Goal: Transaction & Acquisition: Purchase product/service

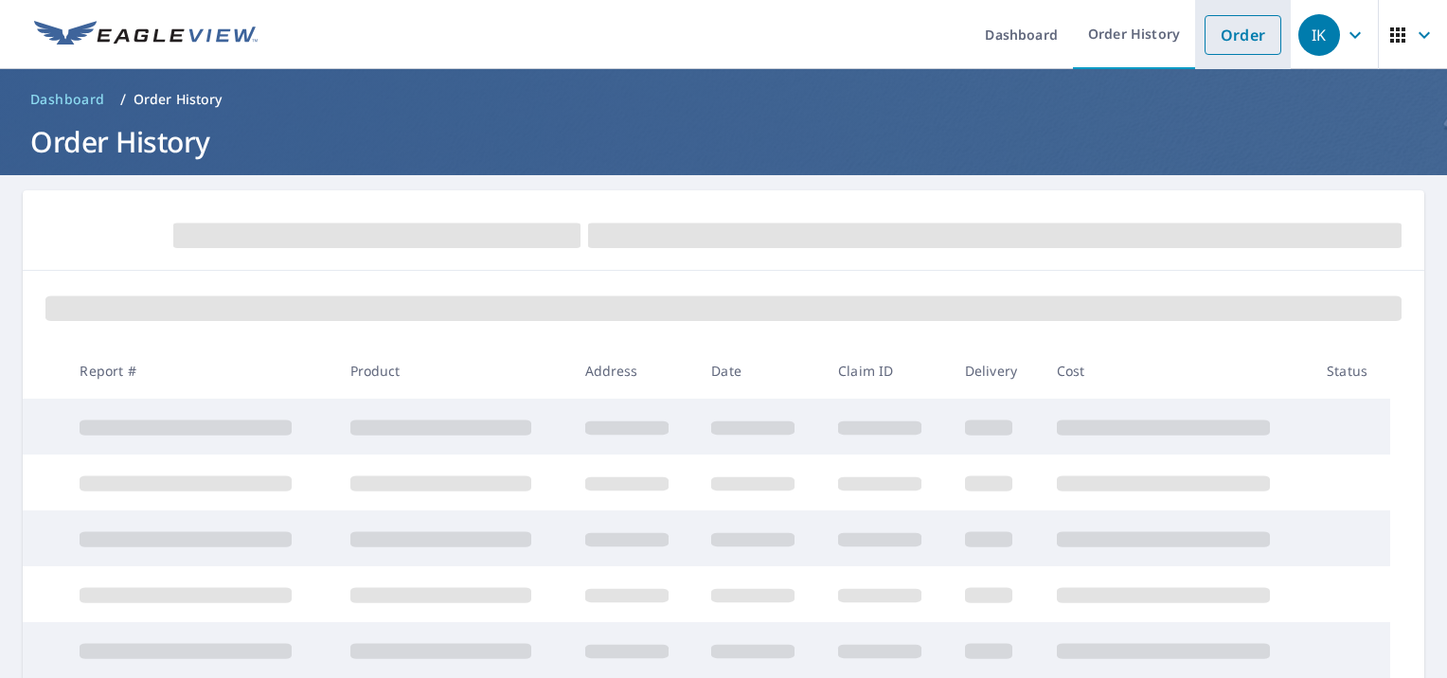
click at [1205, 42] on link "Order" at bounding box center [1243, 35] width 77 height 40
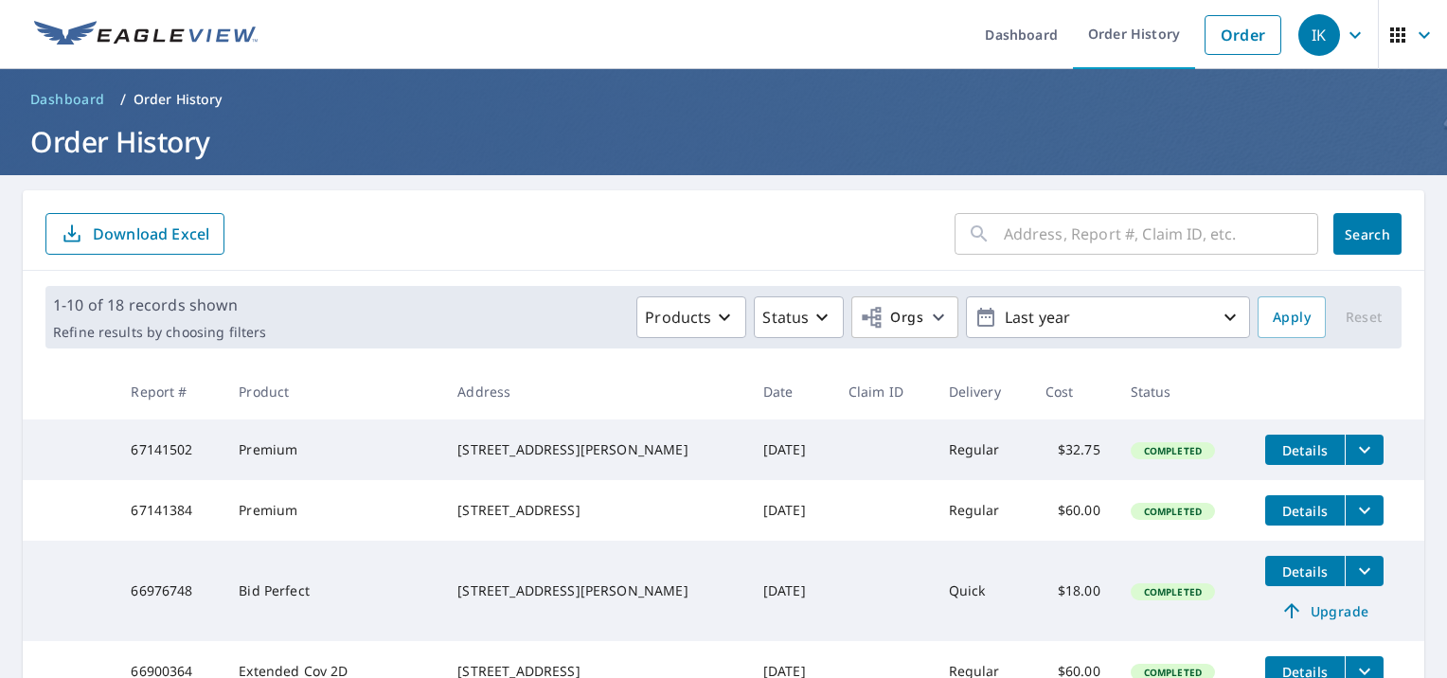
click at [1012, 223] on input "text" at bounding box center [1161, 233] width 314 height 53
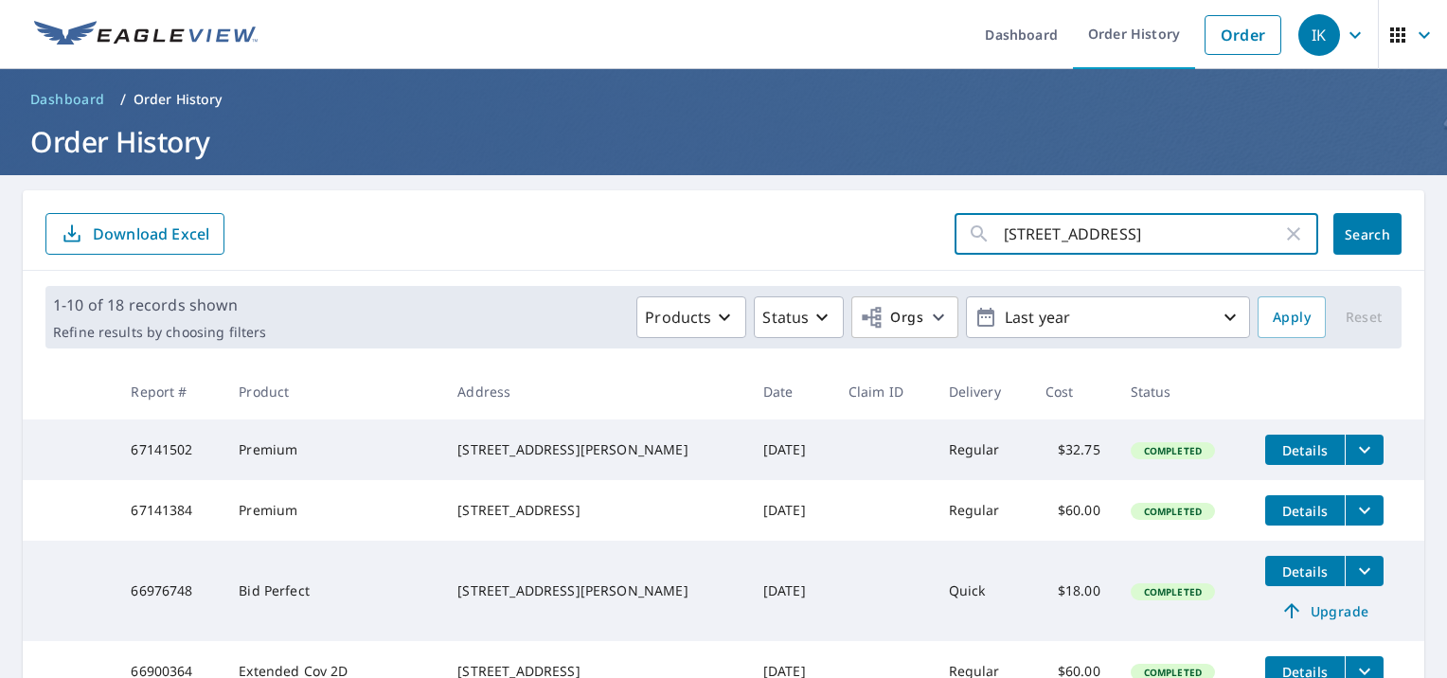
type input "[STREET_ADDRESS]"
click at [1352, 227] on span "Search" at bounding box center [1368, 234] width 38 height 18
click at [1029, 237] on input "text" at bounding box center [1161, 233] width 314 height 53
type input "418 S Valley Forge Road Devon PA"
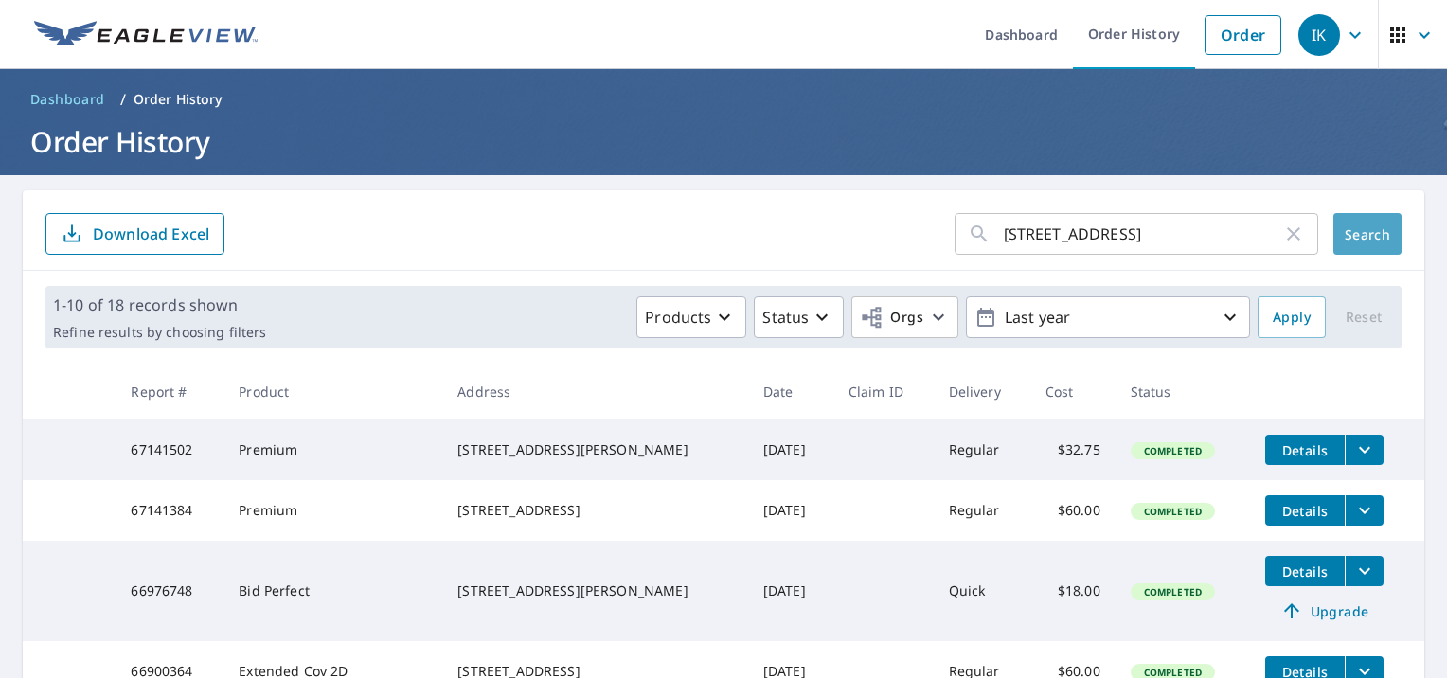
click at [1357, 229] on span "Search" at bounding box center [1368, 234] width 38 height 18
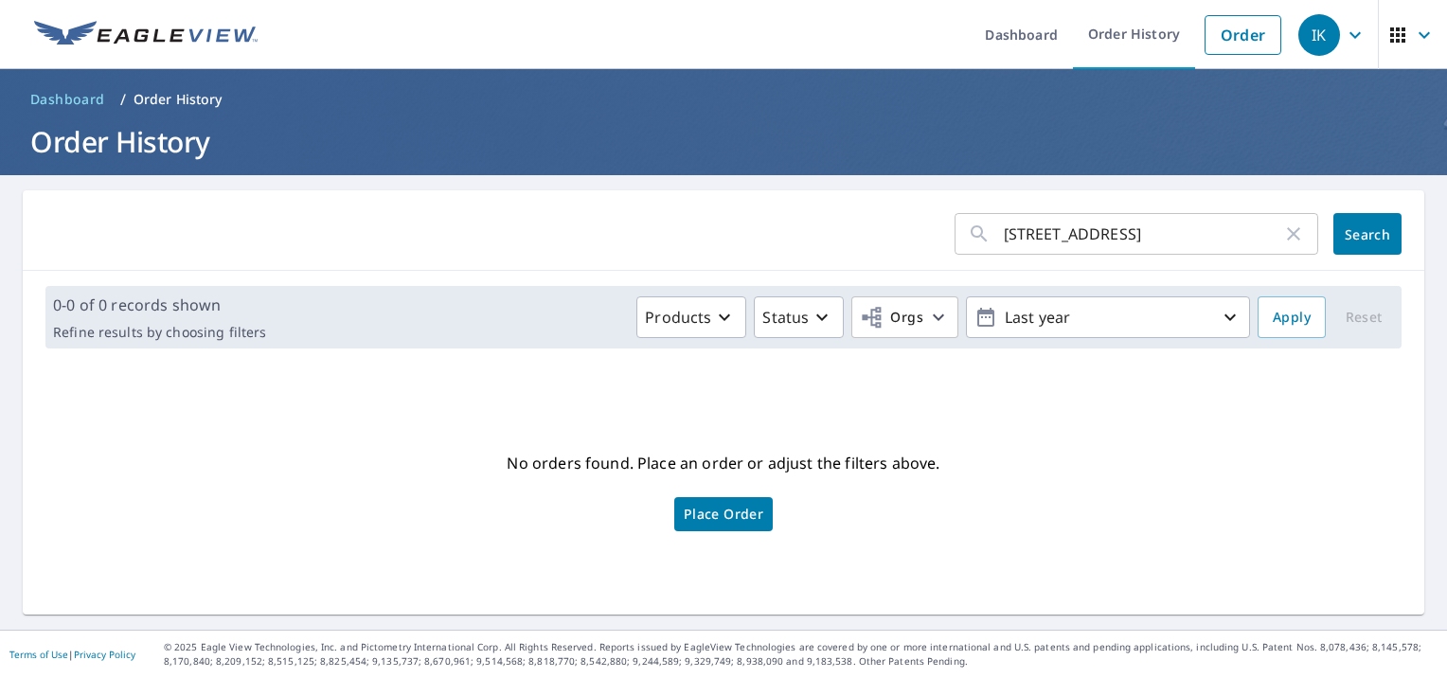
click at [1114, 435] on div "No orders found. Place an order or adjust the filters above. Place Order" at bounding box center [723, 489] width 1371 height 221
click at [1008, 31] on link "Dashboard" at bounding box center [1021, 34] width 103 height 69
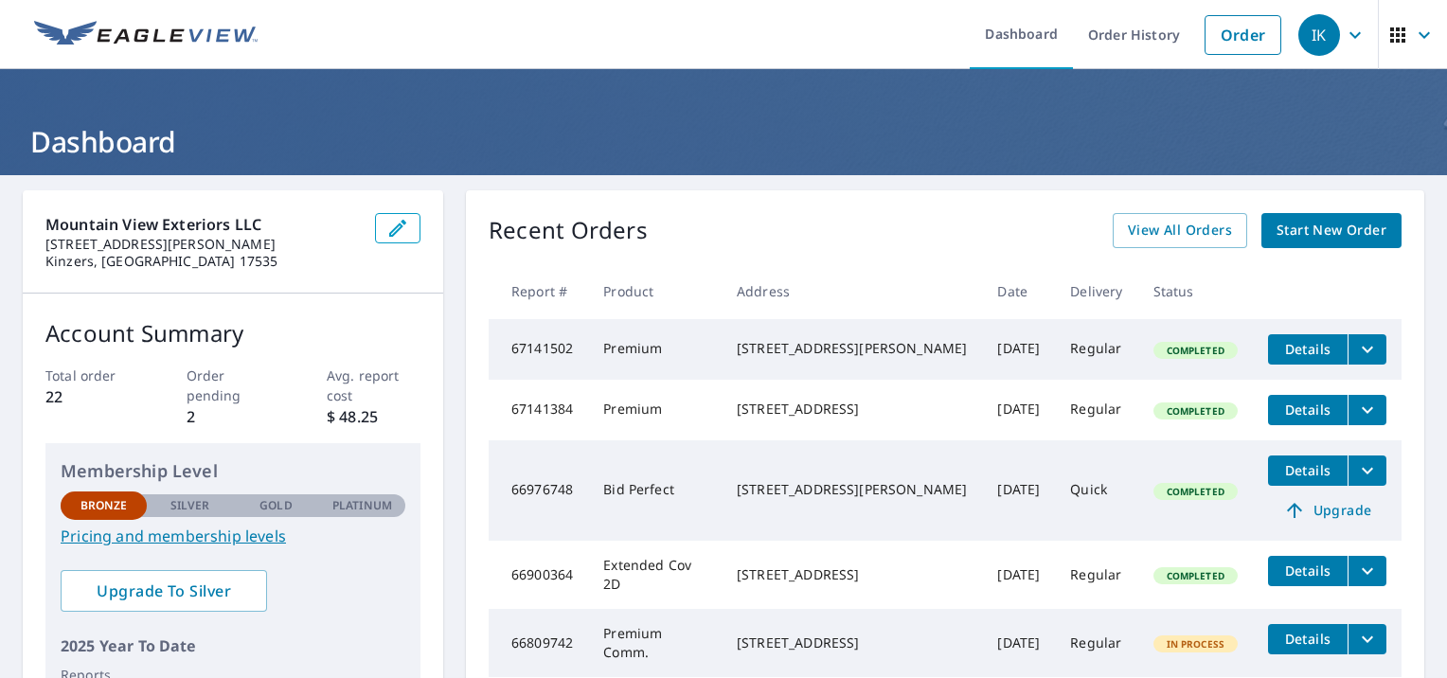
click at [1337, 237] on span "Start New Order" at bounding box center [1332, 231] width 110 height 24
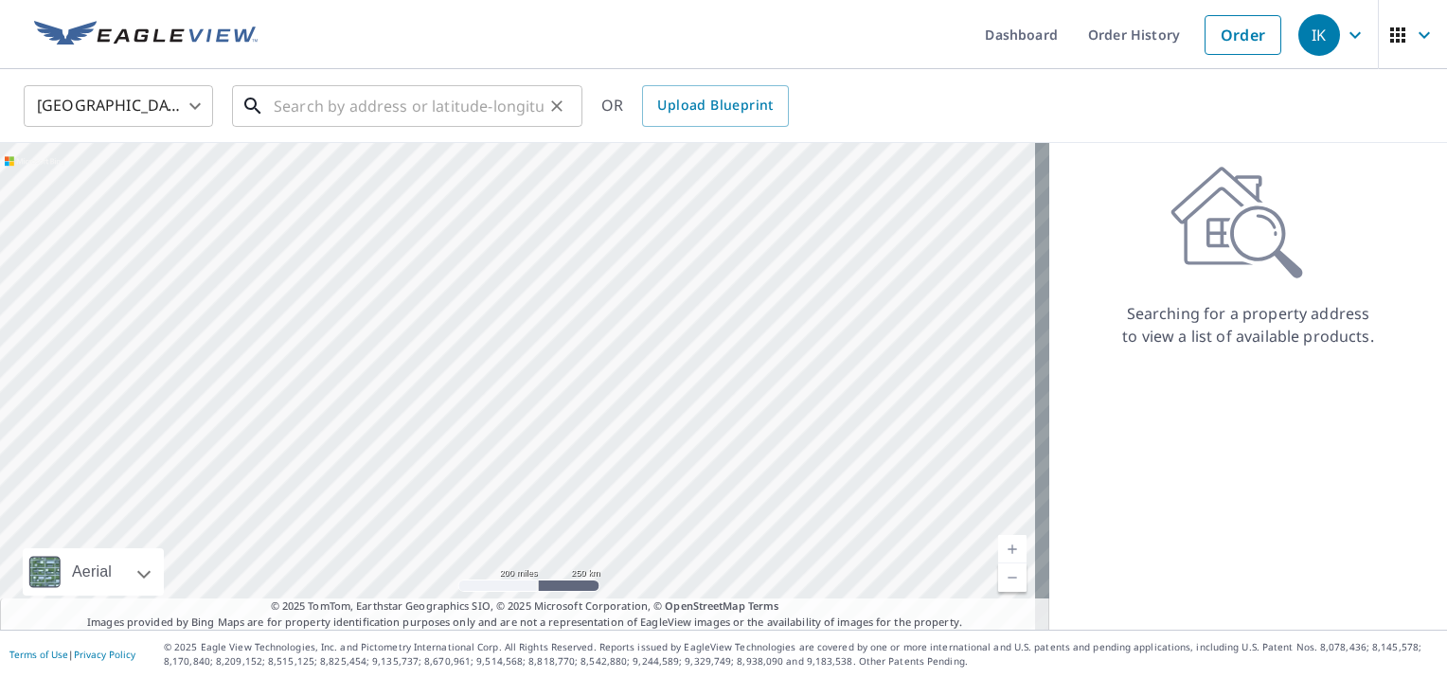
click at [318, 118] on input "text" at bounding box center [409, 106] width 270 height 53
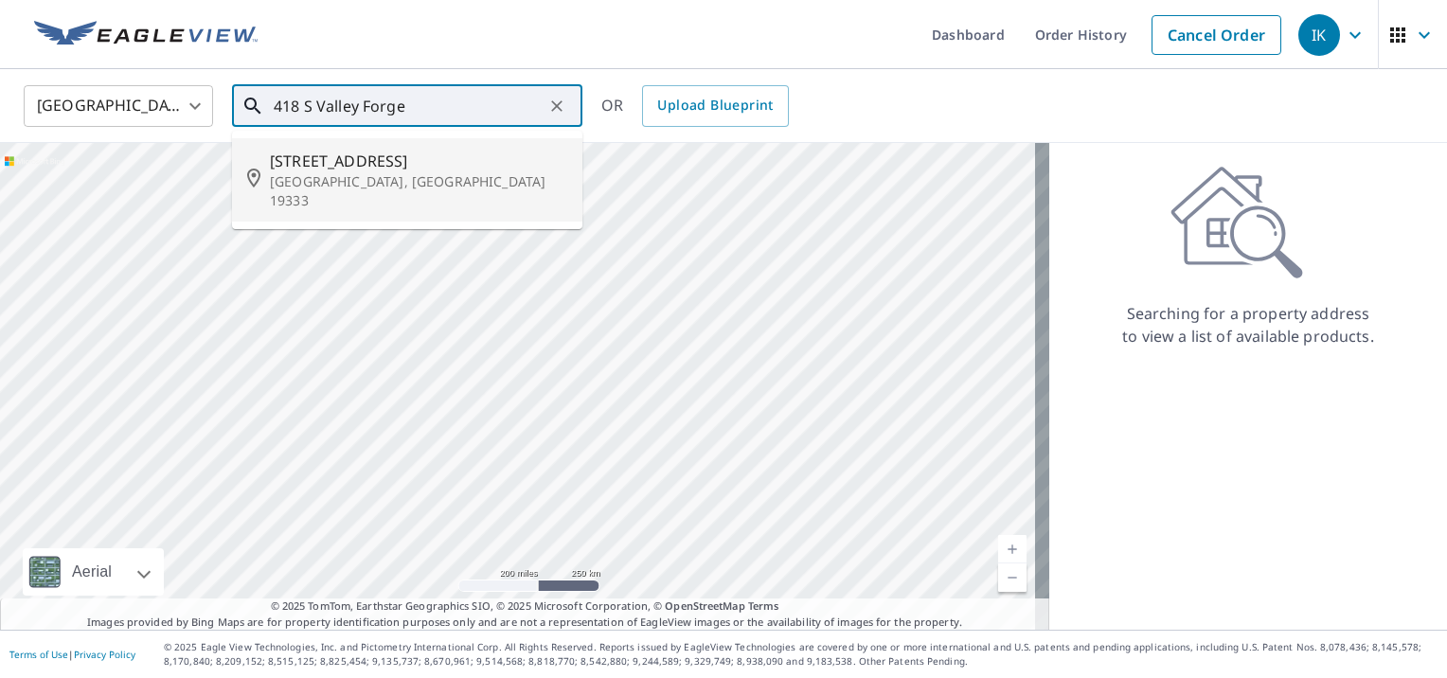
click at [351, 165] on span "418 S Valley Forge Rd" at bounding box center [418, 161] width 297 height 23
type input "418 S Valley Forge Rd Devon, PA 19333"
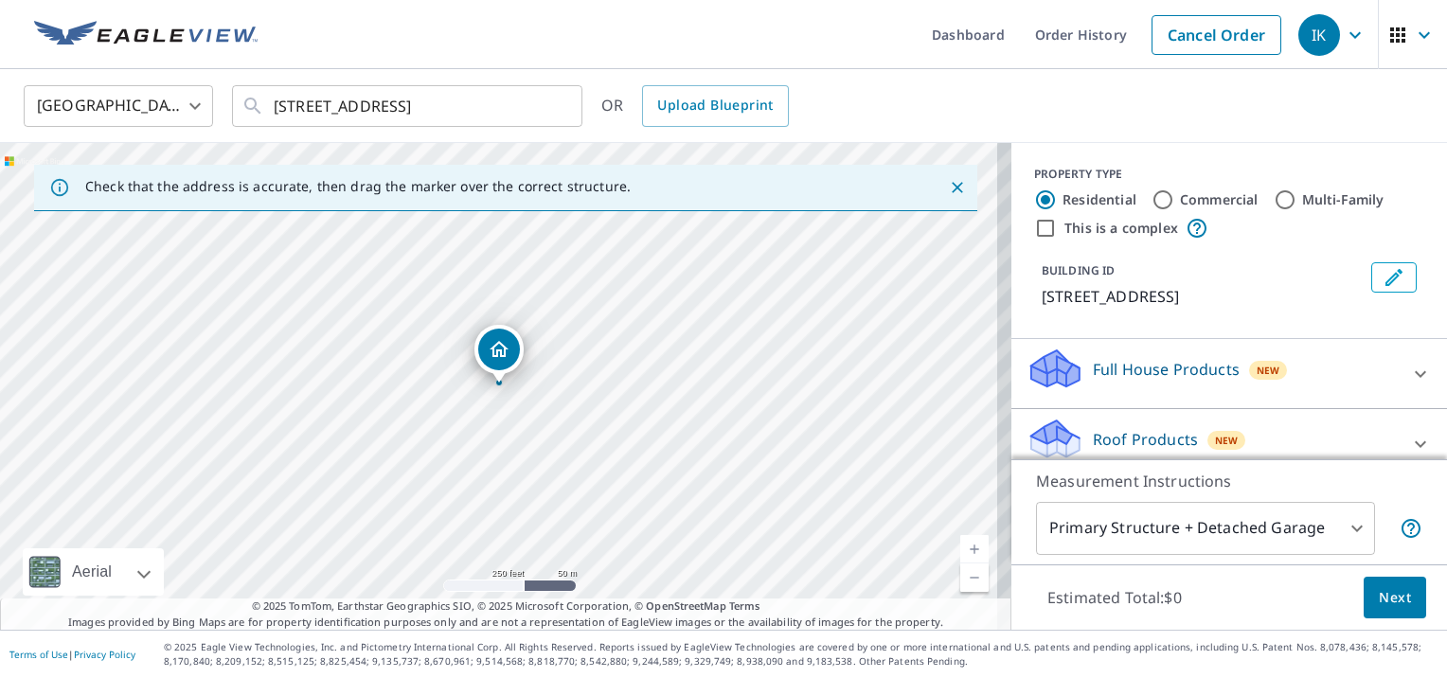
click at [1159, 369] on p "Full House Products" at bounding box center [1166, 369] width 147 height 23
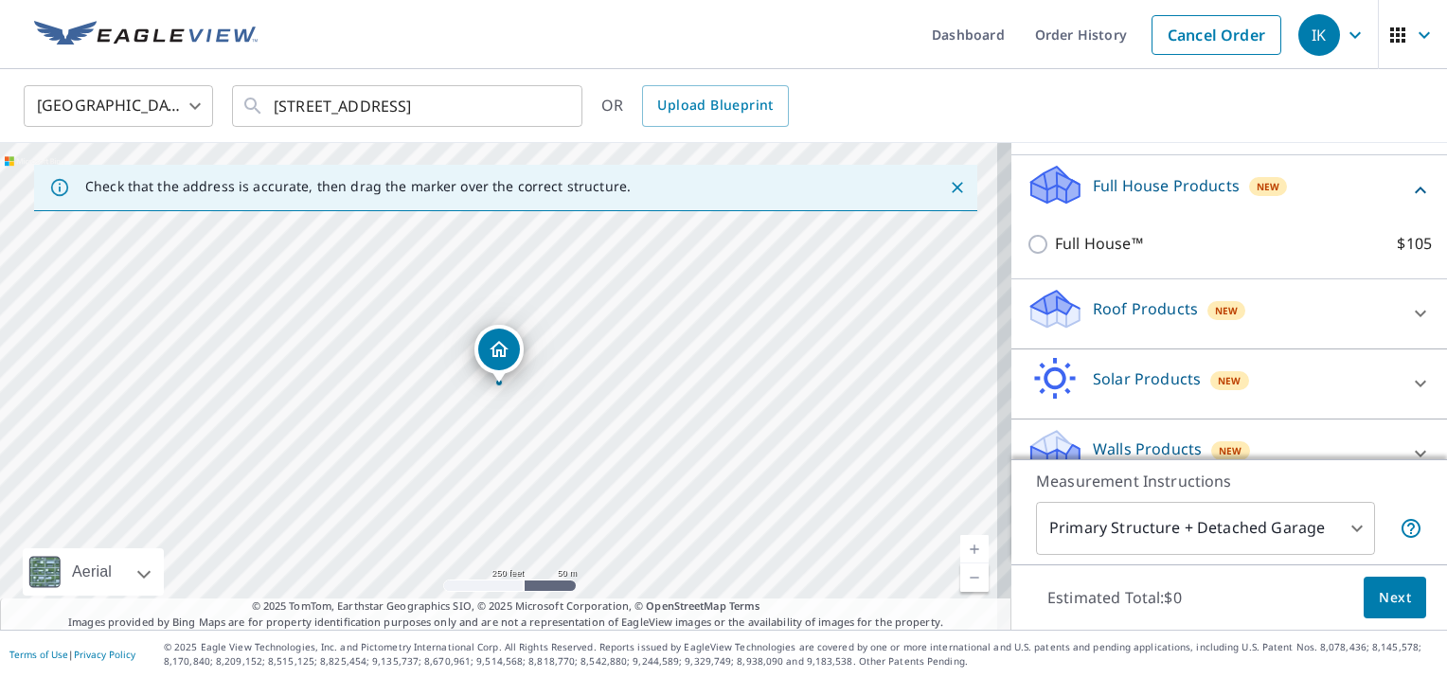
scroll to position [212, 0]
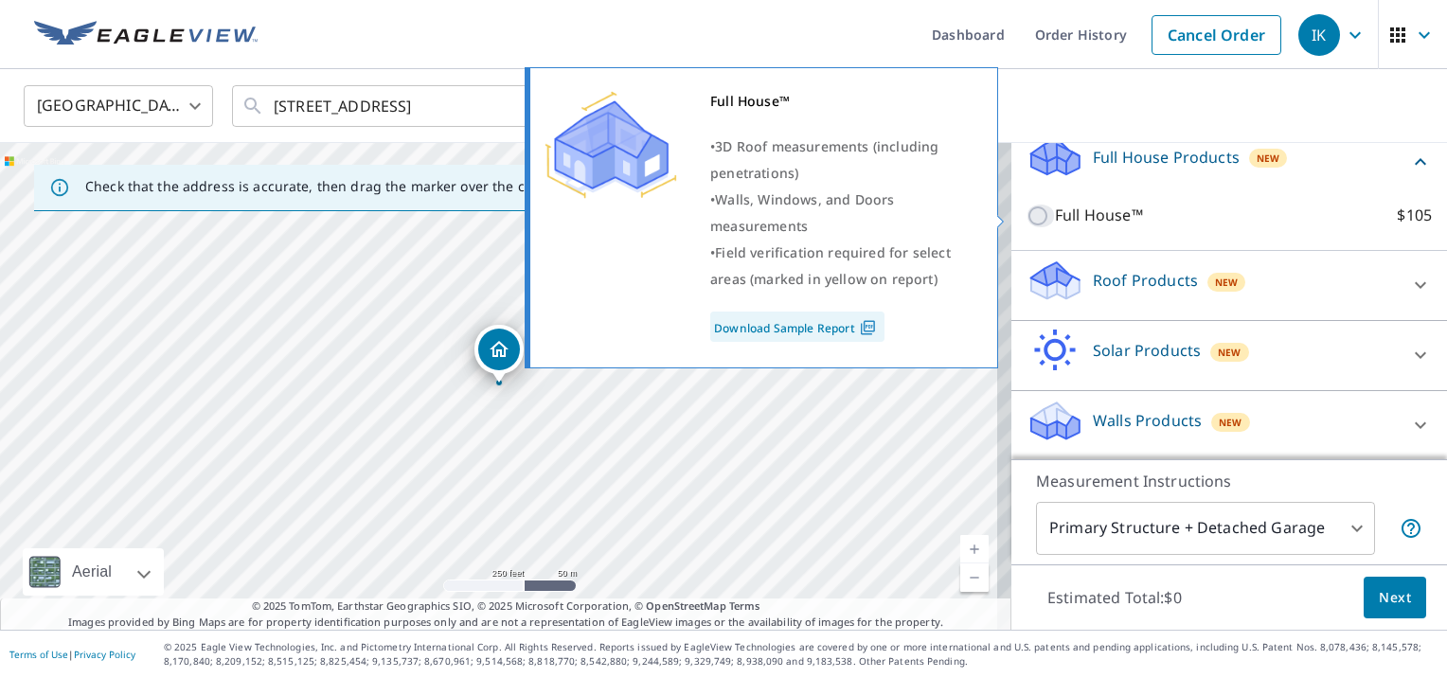
drag, startPoint x: 1024, startPoint y: 216, endPoint x: 1035, endPoint y: 216, distance: 11.4
click at [1027, 216] on input "Full House™ $105" at bounding box center [1041, 216] width 28 height 23
checkbox input "true"
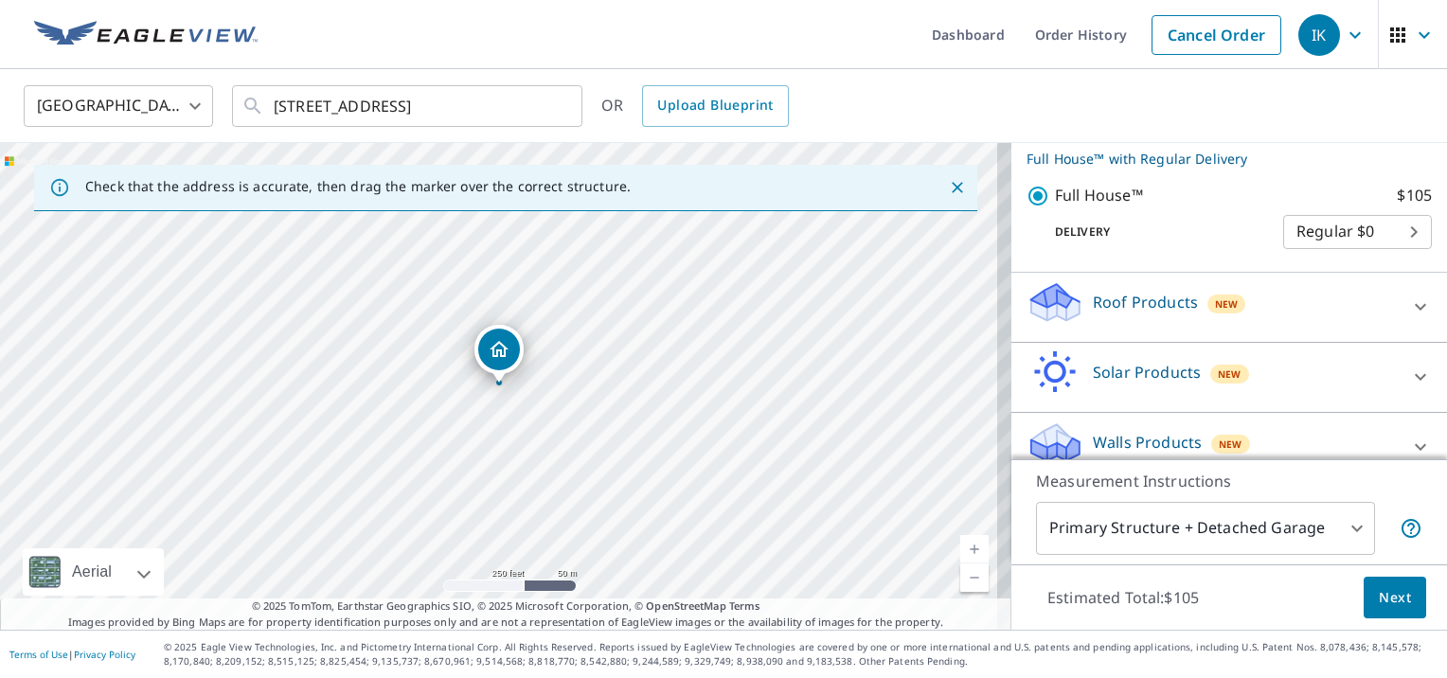
scroll to position [273, 0]
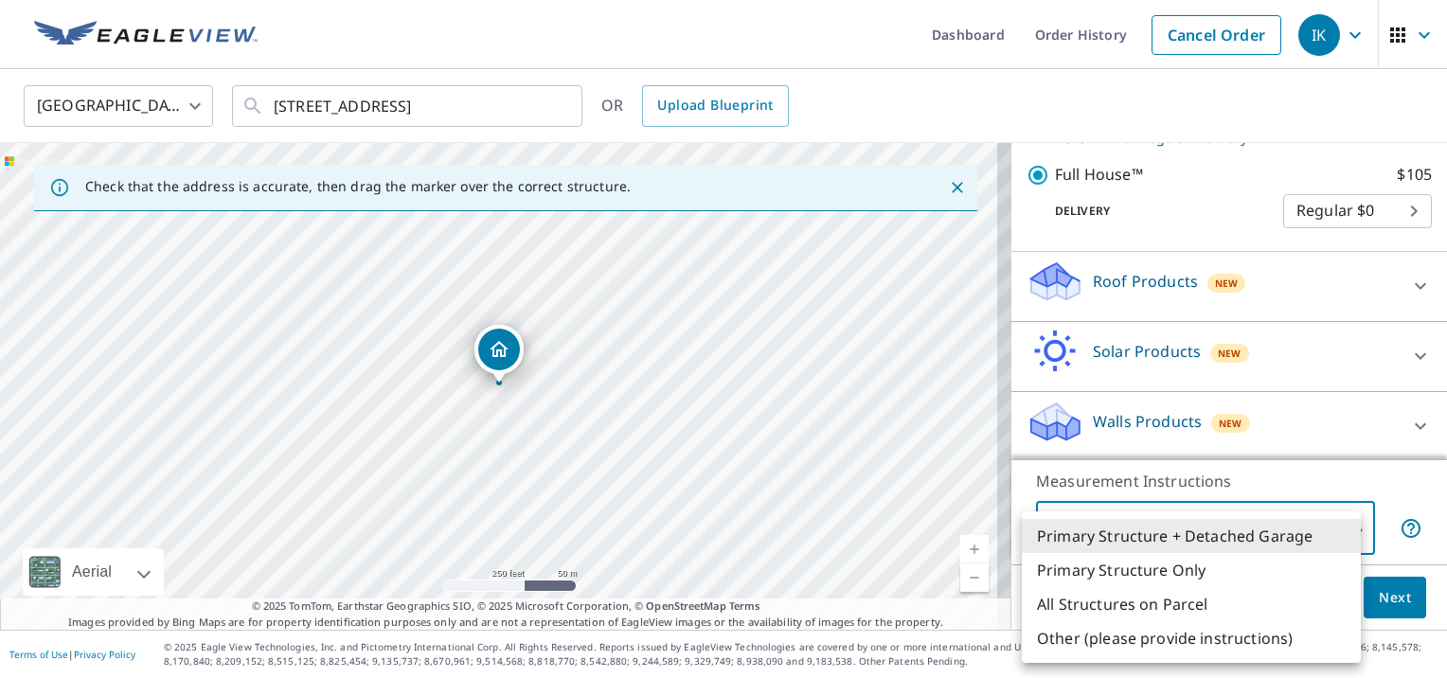
click at [1349, 528] on body "IK IK Dashboard Order History Cancel Order IK United States US ​ 418 S Valley F…" at bounding box center [723, 339] width 1447 height 678
click at [1180, 580] on li "Primary Structure Only" at bounding box center [1191, 570] width 339 height 34
type input "2"
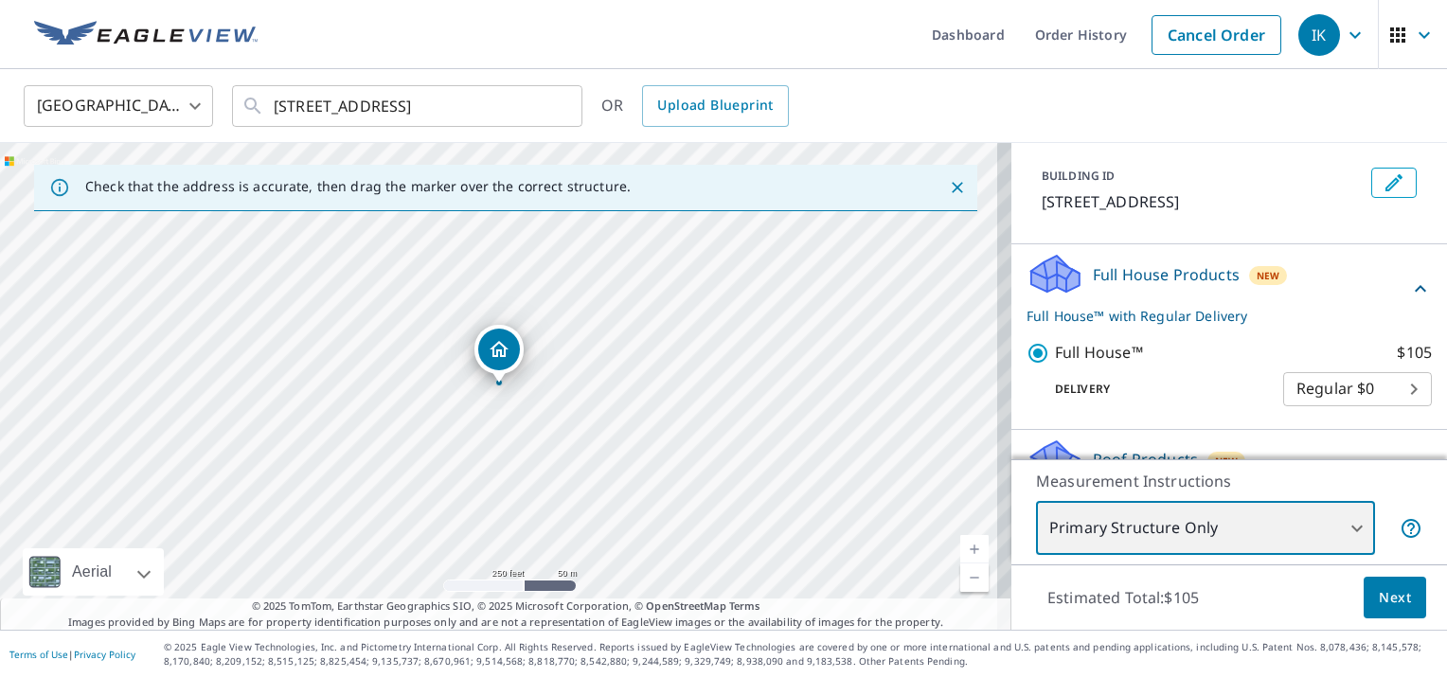
scroll to position [189, 0]
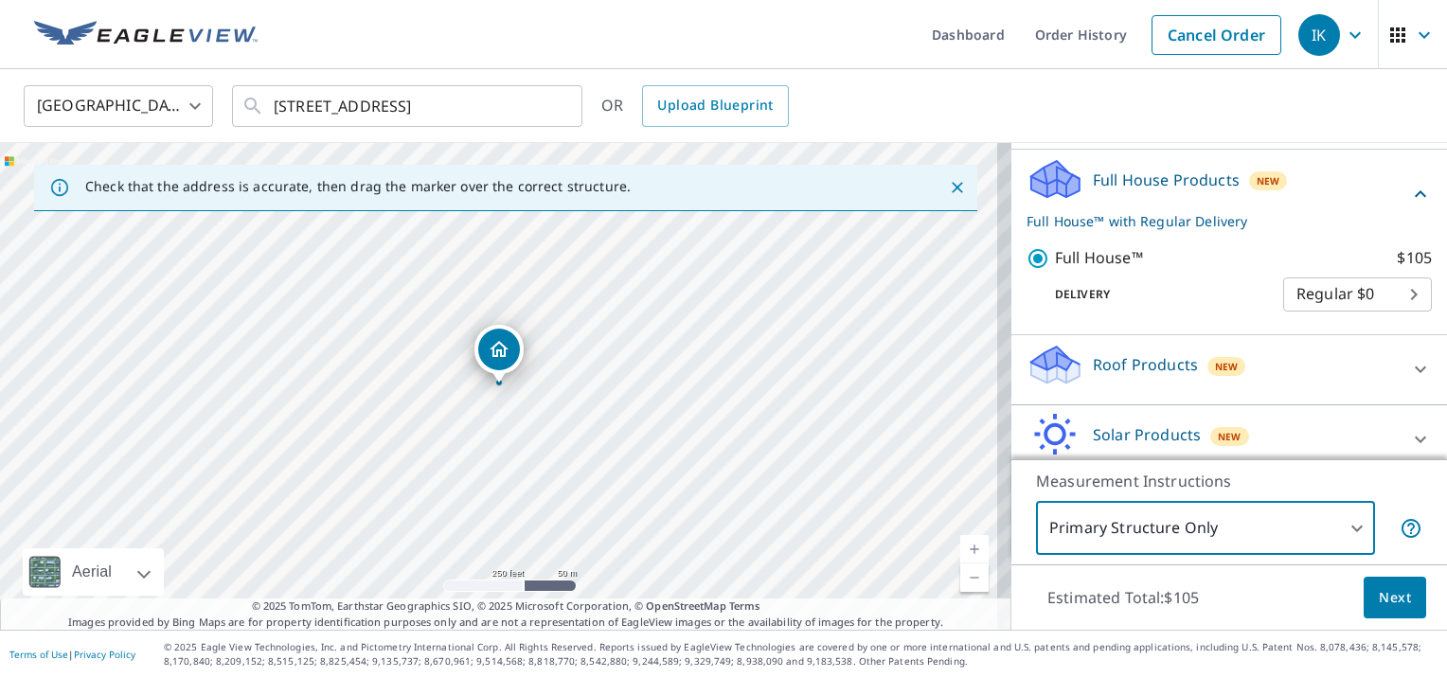
click at [1379, 600] on span "Next" at bounding box center [1395, 598] width 32 height 24
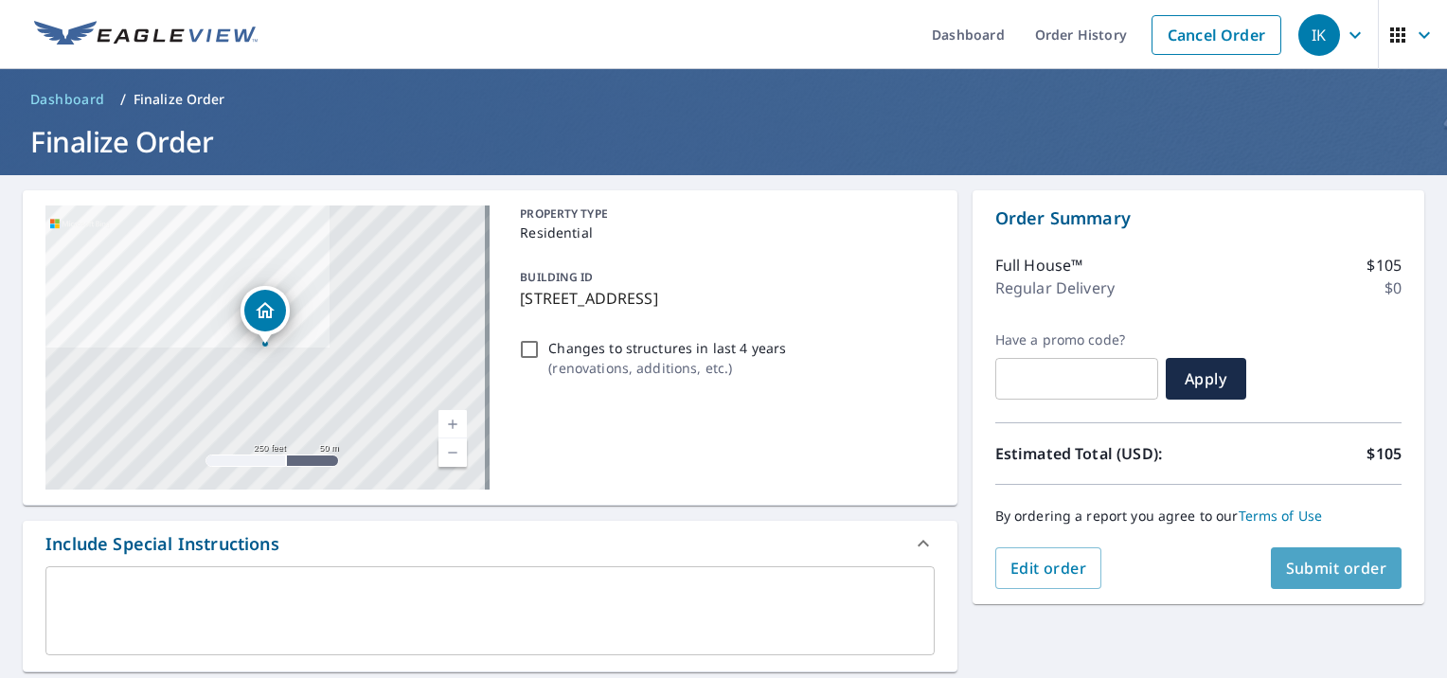
click at [1338, 568] on span "Submit order" at bounding box center [1336, 568] width 101 height 21
